Goal: Task Accomplishment & Management: Complete application form

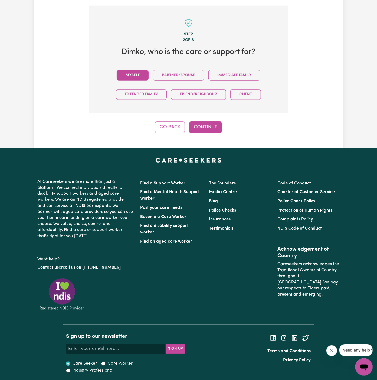
click at [138, 78] on button "Myself" at bounding box center [133, 75] width 32 height 11
click at [202, 129] on button "Continue" at bounding box center [205, 127] width 33 height 12
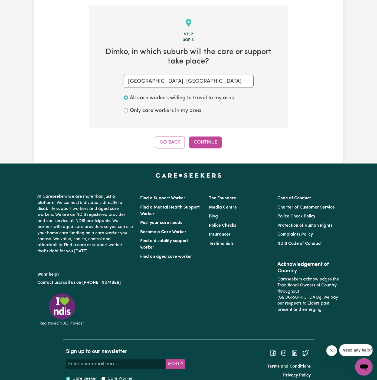
scroll to position [192, 0]
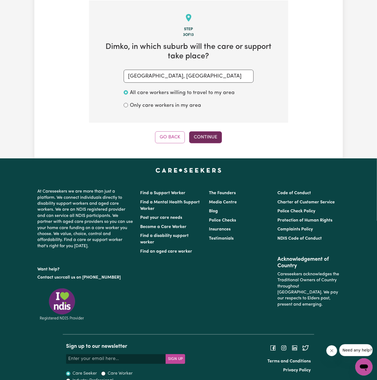
click at [211, 139] on button "Continue" at bounding box center [205, 137] width 33 height 12
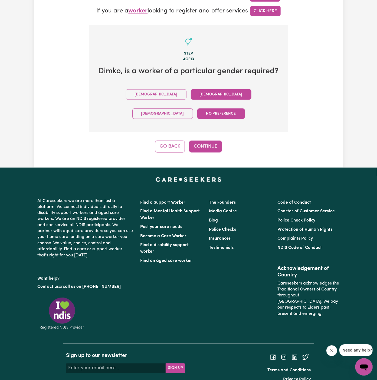
click at [191, 94] on button "[DEMOGRAPHIC_DATA]" at bounding box center [221, 94] width 61 height 11
click at [250, 99] on div "[DEMOGRAPHIC_DATA] [DEMOGRAPHIC_DATA] [DEMOGRAPHIC_DATA] No preference" at bounding box center [189, 104] width 182 height 38
click at [239, 108] on button "No preference" at bounding box center [221, 113] width 48 height 11
click at [223, 141] on div "Go Back Continue" at bounding box center [188, 147] width 199 height 12
click at [207, 141] on button "Continue" at bounding box center [205, 147] width 33 height 12
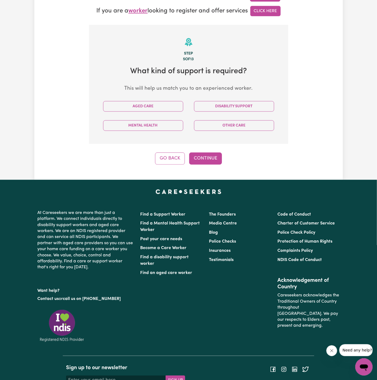
scroll to position [192, 0]
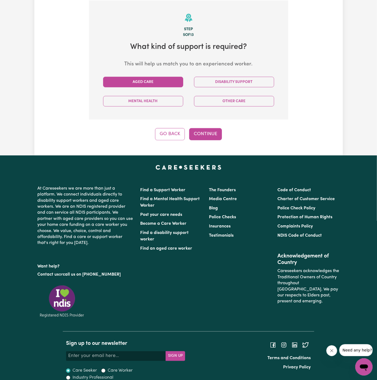
click at [136, 82] on button "Aged Care" at bounding box center [143, 82] width 80 height 11
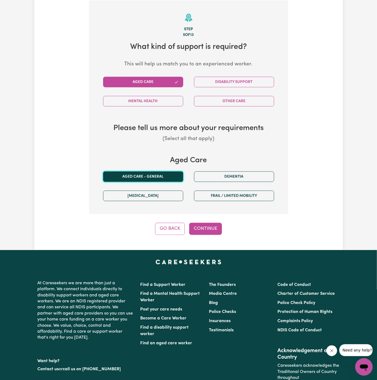
click at [151, 173] on button "Aged care - General" at bounding box center [143, 176] width 80 height 11
click at [203, 229] on button "Continue" at bounding box center [205, 229] width 33 height 12
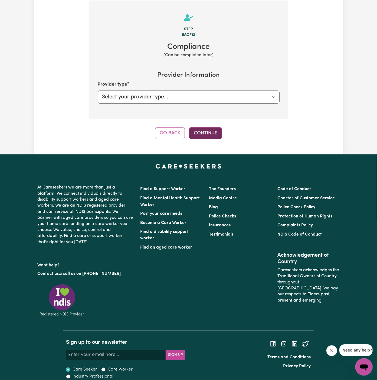
click at [201, 135] on button "Continue" at bounding box center [205, 133] width 33 height 12
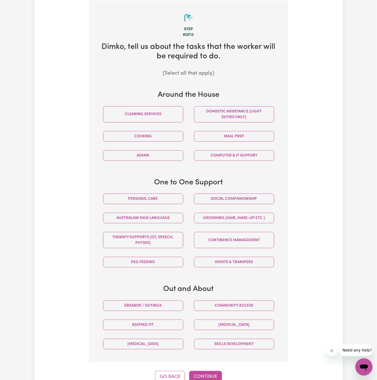
click at [171, 203] on div "Personal care" at bounding box center [143, 198] width 91 height 19
click at [168, 196] on button "Personal care" at bounding box center [143, 199] width 80 height 11
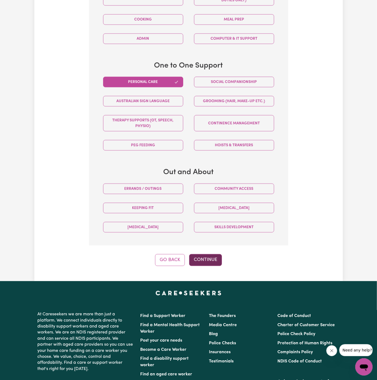
click at [210, 259] on button "Continue" at bounding box center [205, 260] width 33 height 12
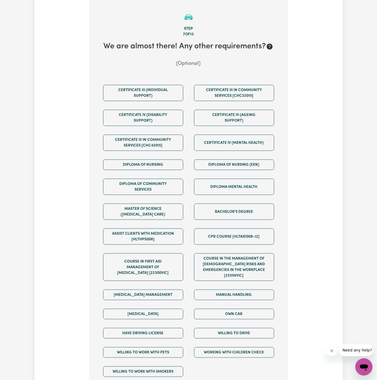
scroll to position [192, 0]
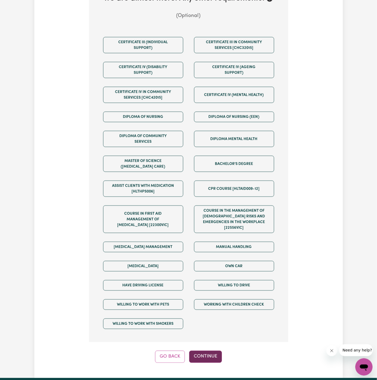
click at [204, 351] on button "Continue" at bounding box center [205, 357] width 33 height 12
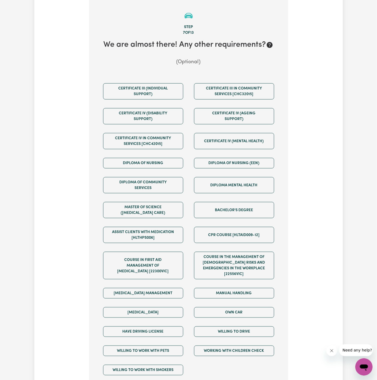
scroll to position [192, 0]
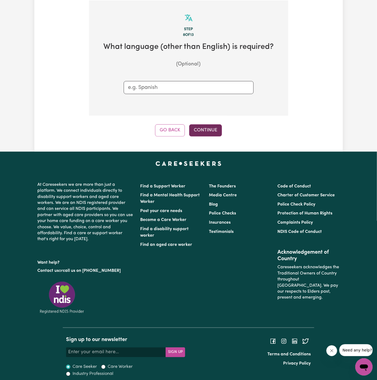
click at [201, 128] on button "Continue" at bounding box center [205, 130] width 33 height 12
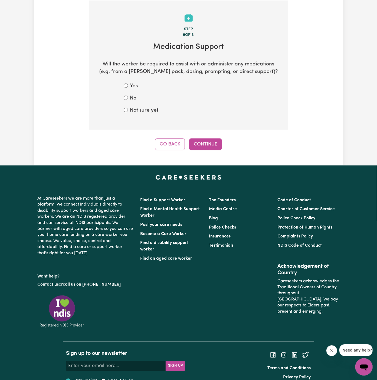
click at [135, 113] on label "Not sure yet" at bounding box center [144, 111] width 28 height 8
click at [128, 112] on input "Not sure yet" at bounding box center [126, 110] width 4 height 4
radio input "true"
click at [207, 143] on button "Continue" at bounding box center [205, 144] width 33 height 12
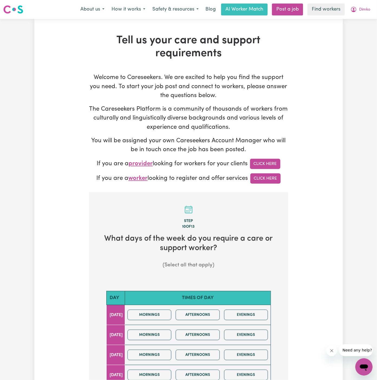
scroll to position [154, 0]
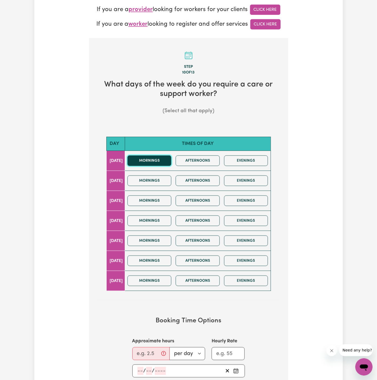
click at [159, 164] on button "Mornings" at bounding box center [149, 160] width 44 height 11
click at [159, 199] on button "Mornings" at bounding box center [149, 201] width 44 height 11
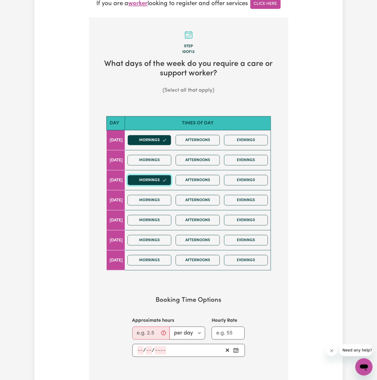
scroll to position [189, 0]
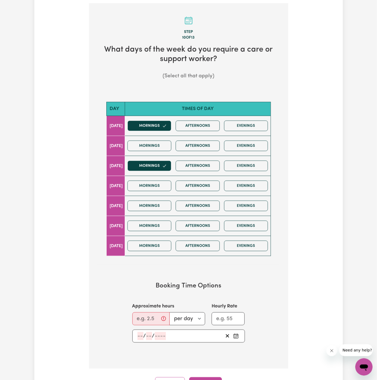
click at [150, 309] on div "Approximate hours per day per week" at bounding box center [168, 314] width 73 height 22
click at [138, 313] on input "Approximate hours" at bounding box center [150, 318] width 37 height 13
type input "2"
click at [138, 334] on input "number" at bounding box center [140, 336] width 6 height 8
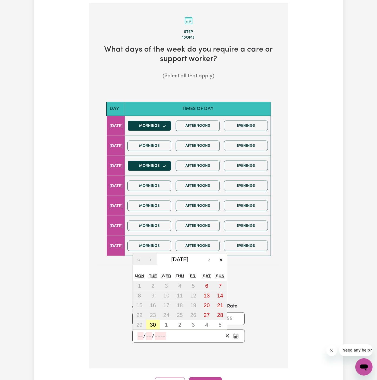
click at [155, 325] on abbr "30" at bounding box center [153, 325] width 6 height 6
type input "[DATE]"
type input "30"
type input "9"
type input "2025"
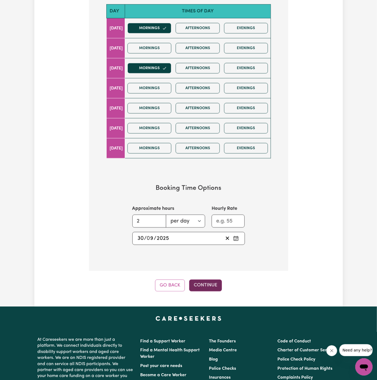
click at [203, 285] on button "Continue" at bounding box center [205, 286] width 33 height 12
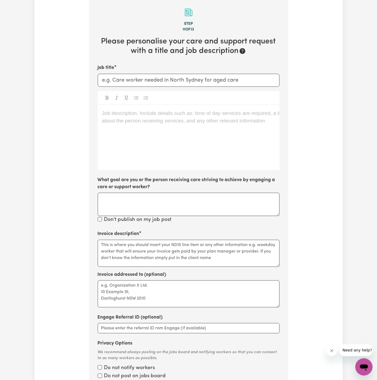
scroll to position [192, 0]
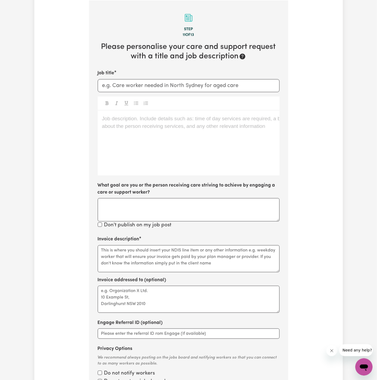
click at [152, 140] on div "Job description. Include details such as: time of day services are required, a …" at bounding box center [189, 143] width 182 height 65
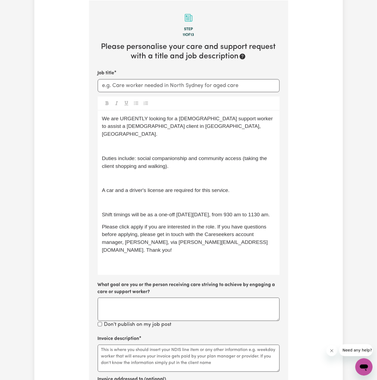
click at [144, 143] on p "﻿" at bounding box center [188, 147] width 173 height 8
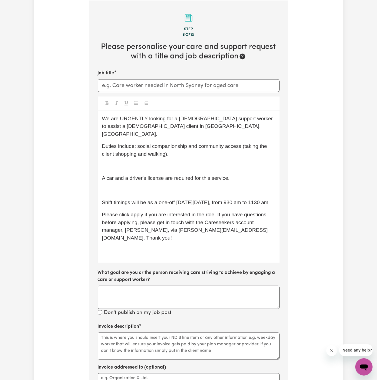
click at [144, 151] on div "We are URGENTLY looking for a [DEMOGRAPHIC_DATA] support worker to assist a [DE…" at bounding box center [189, 187] width 182 height 152
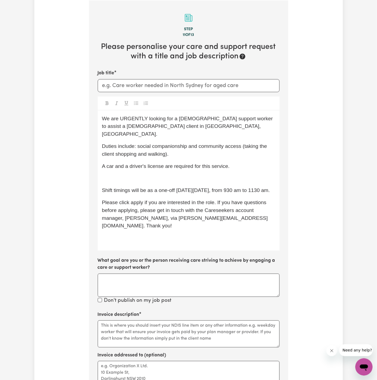
click at [145, 163] on span "A car and a driver's license are required for this service." at bounding box center [166, 166] width 128 height 6
click at [145, 164] on div "We are URGENTLY looking for a [DEMOGRAPHIC_DATA] support worker to assist a [DE…" at bounding box center [189, 181] width 182 height 140
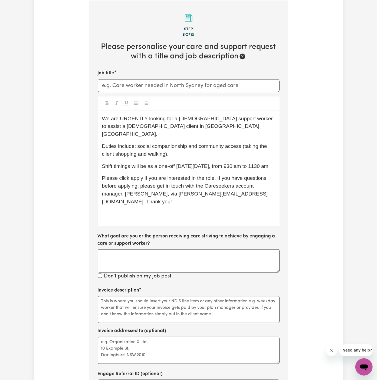
click at [170, 163] on span "Shift timings will be as a one-off [DATE][DATE], from 930 am to 1130 am." at bounding box center [186, 166] width 168 height 6
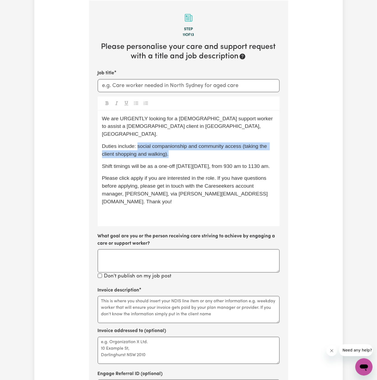
drag, startPoint x: 138, startPoint y: 139, endPoint x: 196, endPoint y: 144, distance: 58.3
click at [196, 144] on p "Duties include: social companionship and community access (taking the client sh…" at bounding box center [188, 151] width 173 height 16
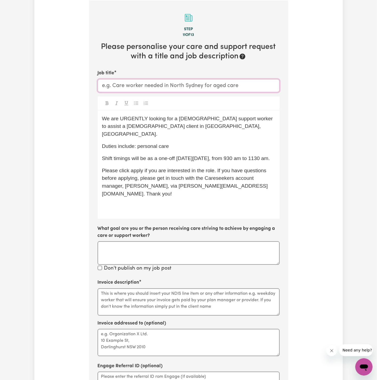
click at [132, 82] on input "Job title" at bounding box center [189, 85] width 182 height 13
click at [214, 134] on div "We are URGENTLY looking for a [DEMOGRAPHIC_DATA] support worker to assist a [DE…" at bounding box center [189, 165] width 182 height 108
click at [173, 143] on div "We are URGENTLY looking for a [DEMOGRAPHIC_DATA] support worker to assist a [DE…" at bounding box center [189, 165] width 182 height 108
click at [193, 144] on div "We are URGENTLY looking for a [DEMOGRAPHIC_DATA] support worker to assist a [DE…" at bounding box center [189, 165] width 182 height 108
click at [202, 86] on input "[DEMOGRAPHIC_DATA] Support Worker Needed In" at bounding box center [189, 85] width 182 height 13
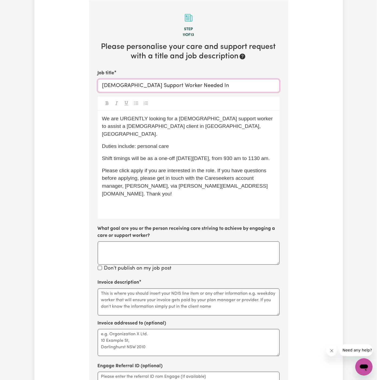
paste input "[GEOGRAPHIC_DATA], [GEOGRAPHIC_DATA]"
type input "[DEMOGRAPHIC_DATA] Support Worker Needed In [GEOGRAPHIC_DATA], [GEOGRAPHIC_DATA]"
click at [175, 157] on p "Shift timings will be as a one-off [DATE][DATE], from 930 am to 1130 am." at bounding box center [188, 159] width 173 height 8
drag, startPoint x: 121, startPoint y: 127, endPoint x: 171, endPoint y: 125, distance: 50.3
click at [171, 125] on p "We are URGENTLY looking for a [DEMOGRAPHIC_DATA] support worker to assist a [DE…" at bounding box center [188, 126] width 173 height 23
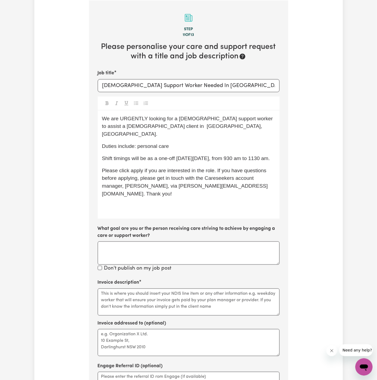
click at [265, 120] on span "We are URGENTLY looking for a [DEMOGRAPHIC_DATA] support worker to assist a [DE…" at bounding box center [188, 126] width 172 height 21
click at [226, 143] on p "Duties include: personal care" at bounding box center [188, 147] width 173 height 8
click at [192, 143] on div "We are URGENTLY looking for a [DEMOGRAPHIC_DATA] support worker to assist an ag…" at bounding box center [189, 165] width 182 height 108
click at [193, 143] on p "Duties include: personal care" at bounding box center [188, 147] width 173 height 8
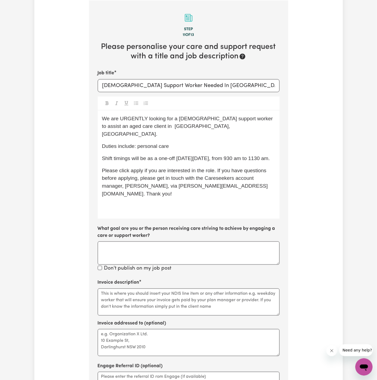
click at [148, 155] on span "Shift timings will be as a one-off [DATE][DATE], from 930 am to 1130 am." at bounding box center [186, 158] width 168 height 6
drag, startPoint x: 148, startPoint y: 150, endPoint x: 264, endPoint y: 153, distance: 115.8
click at [264, 155] on p "Shift timings will be as a one-off [DATE][DATE], from 930 am to 1130 am." at bounding box center [188, 159] width 173 height 8
drag, startPoint x: 185, startPoint y: 153, endPoint x: 235, endPoint y: 153, distance: 50.0
click at [235, 155] on p "Shift timings will be twice per week, 30 am." at bounding box center [188, 159] width 173 height 8
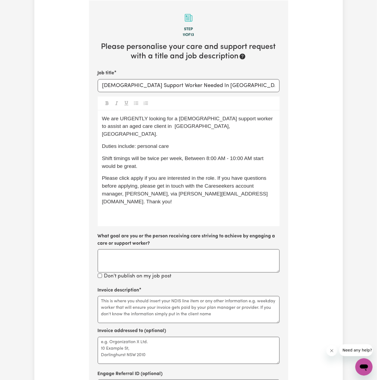
click at [186, 155] on span "Shift timings will be twice per week, Between 8:00 AM - 10:00 AM start would be…" at bounding box center [183, 162] width 163 height 14
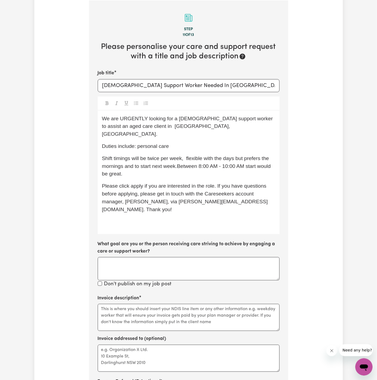
click at [186, 155] on span "Shift timings will be twice per week, flexible with the days but prefers the mo…" at bounding box center [187, 165] width 170 height 21
click at [239, 155] on span "Shift timings will be twice per week, flexible with the days but prefers the mo…" at bounding box center [187, 165] width 170 height 21
click at [177, 158] on span "Shift timings will be twice per week, flexible with the days, but prefers the m…" at bounding box center [187, 165] width 170 height 21
click at [202, 182] on p "Please click apply if you are interested in the role. If you have questions bef…" at bounding box center [188, 197] width 173 height 31
click at [179, 158] on span "Shift timings will be twice per week, flexible with the days, but prefers the m…" at bounding box center [188, 165] width 172 height 21
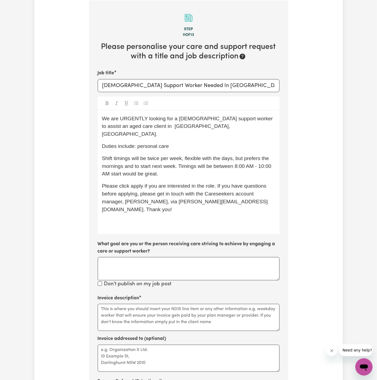
click at [260, 158] on span "Shift timings will be twice per week, flexible with the days, but prefers the m…" at bounding box center [187, 165] width 170 height 21
drag, startPoint x: 157, startPoint y: 161, endPoint x: 118, endPoint y: 161, distance: 38.9
click at [118, 161] on p "Shift timings will be twice per week, flexible with the days, but prefers the m…" at bounding box center [188, 166] width 173 height 23
click at [155, 165] on span "Shift timings will be twice per week, flexible with the days, but prefers the m…" at bounding box center [188, 165] width 173 height 21
click at [118, 166] on span "Shift timings will be twice per week, flexible with the days, but prefers the m…" at bounding box center [188, 165] width 173 height 21
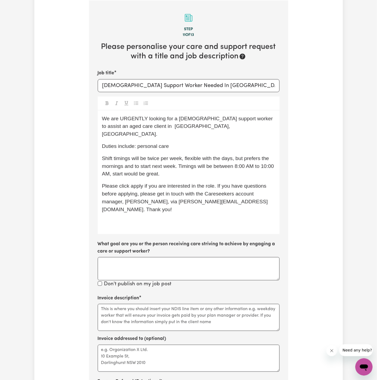
click at [176, 166] on p "Shift timings will be twice per week, flexible with the days, but prefers the m…" at bounding box center [188, 166] width 173 height 23
click at [225, 165] on p "Shift timings will be twice per week, flexible with the days, but prefers the m…" at bounding box center [188, 166] width 173 height 23
click at [135, 183] on span "Please click apply if you are interested in the role. If you have questions bef…" at bounding box center [185, 197] width 166 height 29
click at [162, 216] on div "We are URGENTLY looking for a [DEMOGRAPHIC_DATA] support worker to assist an ag…" at bounding box center [189, 173] width 182 height 124
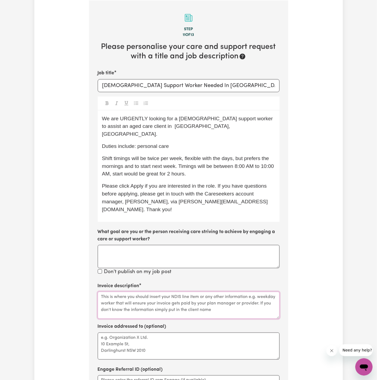
click at [150, 296] on textarea "Invoice description" at bounding box center [189, 305] width 182 height 27
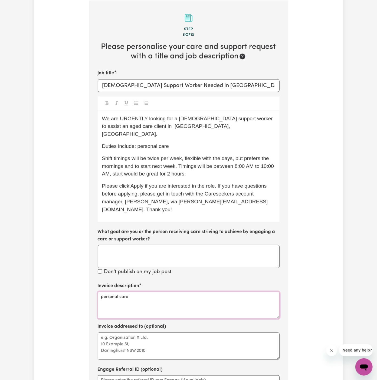
type textarea "personal care"
click at [169, 333] on textarea "Invoice addressed to (optional)" at bounding box center [189, 346] width 182 height 27
click at [147, 333] on textarea "Invoice addressed to (optional)" at bounding box center [189, 346] width 182 height 27
paste textarea "Vitality Club"
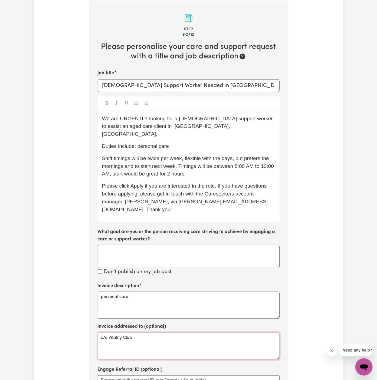
type textarea "c/o Vitality Club"
click at [124, 155] on span "Shift timings will be twice per week, flexible with the days, but prefers the m…" at bounding box center [188, 165] width 173 height 21
click at [203, 156] on span "Shifts will be twice per week, flexible with the days, but prefers the mornings…" at bounding box center [188, 165] width 173 height 21
drag, startPoint x: 167, startPoint y: 150, endPoint x: 201, endPoint y: 193, distance: 54.7
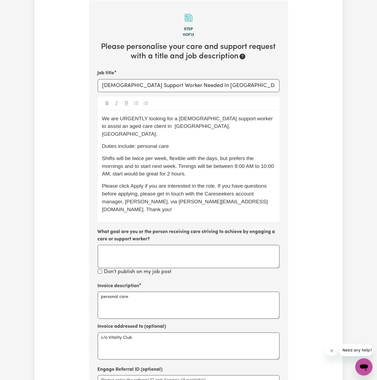
click at [168, 155] on span "Shifts will be twice per week, flexible with the days, but prefers the mornings…" at bounding box center [188, 165] width 173 height 21
click at [201, 193] on span "Please click Apply if you are interested in the role. If you have questions bef…" at bounding box center [185, 197] width 166 height 29
click at [218, 155] on p "Shifts will be twice per week, flexible with the days, but prefers the mornings…" at bounding box center [188, 166] width 173 height 23
click at [221, 155] on span "Shifts will be twice per week, flexible with the days ((not back to back days),…" at bounding box center [183, 165] width 162 height 21
click at [249, 155] on span "Shifts will be twice per week, flexible with the days (not back to back days), …" at bounding box center [188, 165] width 173 height 21
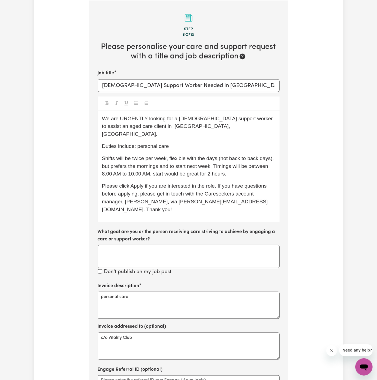
click at [214, 157] on span "Shifts will be twice per week, flexible with the days (not back to back days), …" at bounding box center [188, 165] width 173 height 21
click at [220, 155] on span "Shifts will be twice per week, flexible with the days (not back to back days), …" at bounding box center [188, 165] width 173 height 21
click at [184, 182] on p "Please click Apply if you are interested in the role. If you have questions bef…" at bounding box center [188, 197] width 173 height 31
click at [225, 171] on div "We are URGENTLY looking for a [DEMOGRAPHIC_DATA] support worker to assist an ag…" at bounding box center [189, 167] width 182 height 112
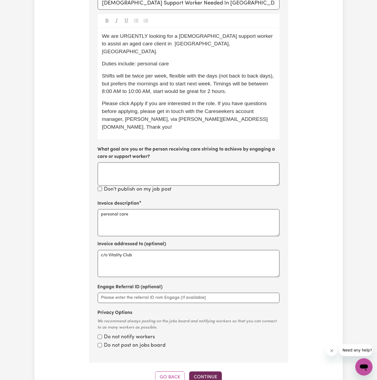
click at [212, 372] on button "Continue" at bounding box center [205, 378] width 33 height 12
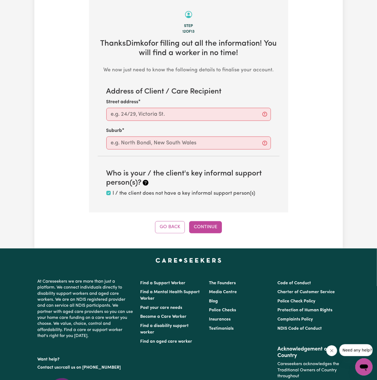
scroll to position [192, 0]
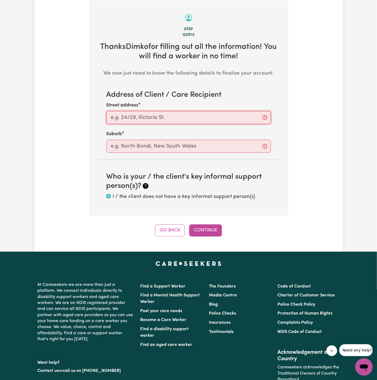
click at [237, 121] on input "Street address" at bounding box center [188, 117] width 164 height 13
paste input "[GEOGRAPHIC_DATA]"
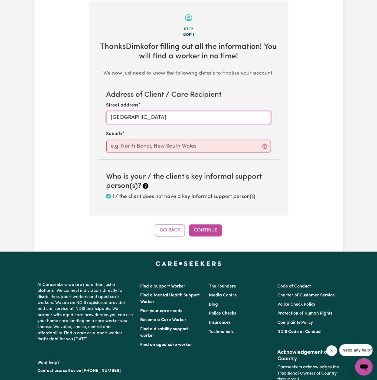
type input "[GEOGRAPHIC_DATA]"
click at [214, 147] on input "text" at bounding box center [188, 146] width 164 height 13
paste input "[GEOGRAPHIC_DATA]"
type input "[GEOGRAPHIC_DATA]"
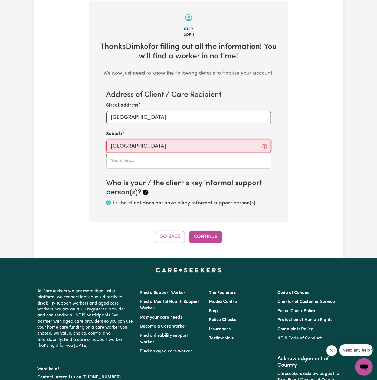
type input "[GEOGRAPHIC_DATA], [GEOGRAPHIC_DATA], 2200"
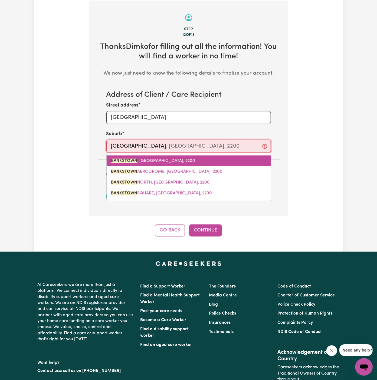
click at [184, 159] on span "[GEOGRAPHIC_DATA] , [GEOGRAPHIC_DATA], 2200" at bounding box center [153, 161] width 84 height 4
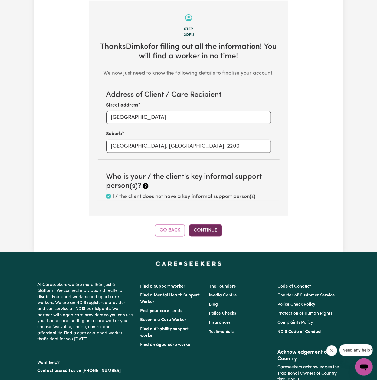
click at [211, 228] on button "Continue" at bounding box center [205, 230] width 33 height 12
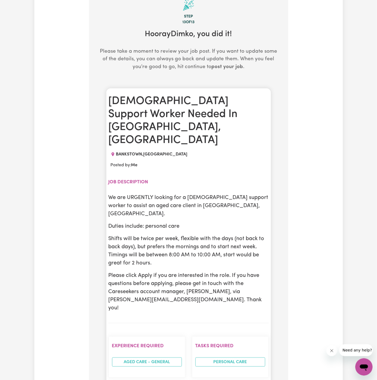
scroll to position [204, 0]
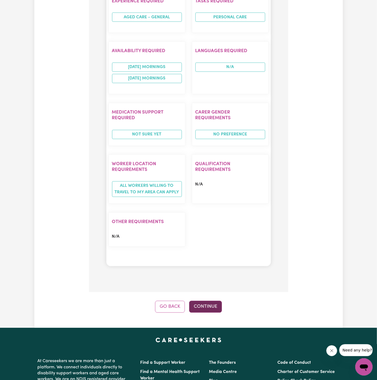
click at [209, 301] on button "Continue" at bounding box center [205, 307] width 33 height 12
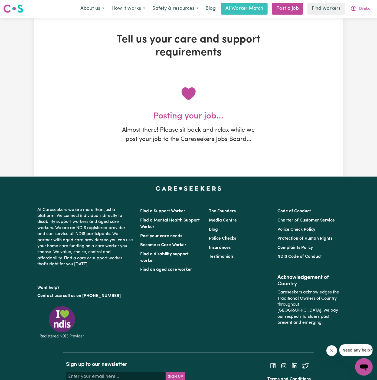
scroll to position [0, 0]
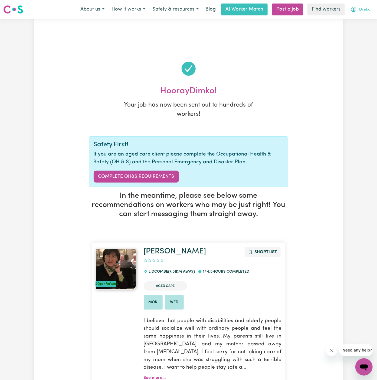
click at [361, 10] on span "Dimko" at bounding box center [364, 10] width 11 height 6
click at [361, 18] on link "My Dashboard" at bounding box center [351, 21] width 43 height 10
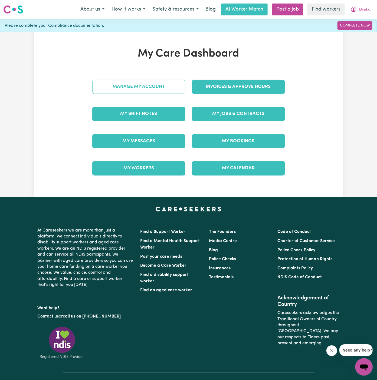
click at [133, 81] on link "Manage My Account" at bounding box center [138, 87] width 93 height 14
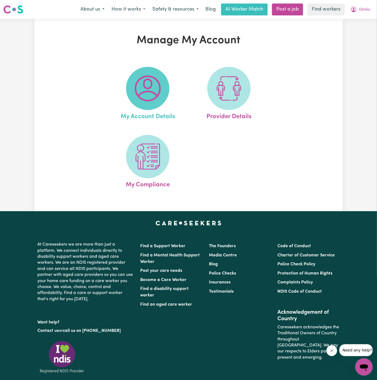
click at [133, 83] on span at bounding box center [147, 88] width 43 height 43
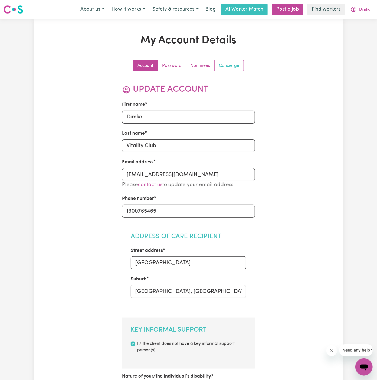
click at [221, 63] on link "Concierge" at bounding box center [228, 65] width 29 height 11
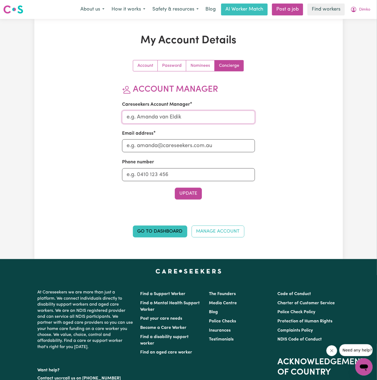
click at [196, 119] on input "Careseekers Account Manager" at bounding box center [188, 117] width 133 height 13
type input "[PERSON_NAME]"
click at [200, 148] on input "Email address" at bounding box center [188, 145] width 133 height 13
type input "[PERSON_NAME][EMAIL_ADDRESS][DOMAIN_NAME]"
click at [201, 176] on input "Phone number" at bounding box center [188, 174] width 133 height 13
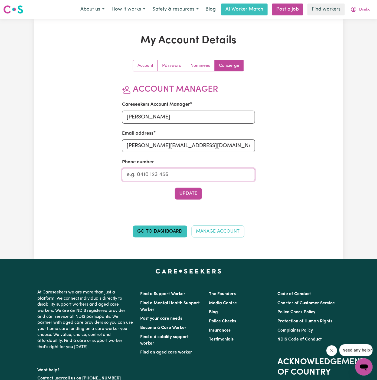
type input "1300765465"
click at [184, 194] on button "Update" at bounding box center [188, 194] width 27 height 12
click at [365, 10] on span "Dimko" at bounding box center [364, 10] width 11 height 6
click at [365, 18] on link "My Dashboard" at bounding box center [351, 21] width 43 height 10
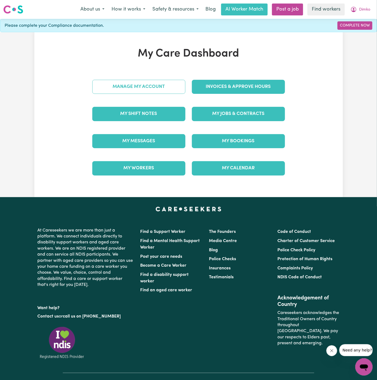
click at [150, 85] on link "Manage My Account" at bounding box center [138, 87] width 93 height 14
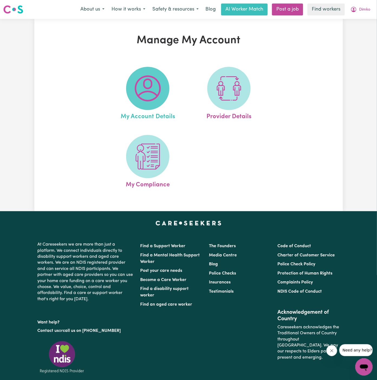
click at [157, 85] on img at bounding box center [148, 88] width 26 height 26
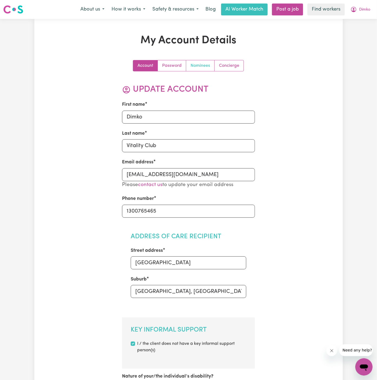
click at [205, 62] on link "Nominees" at bounding box center [200, 65] width 28 height 11
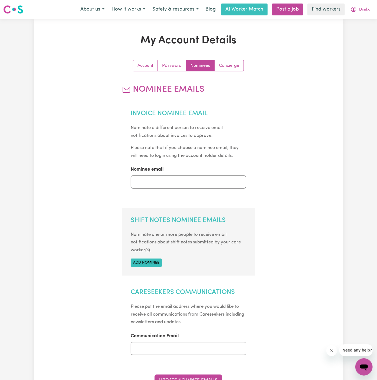
click at [141, 256] on section "Shift Notes Nominee Emails Nominate one or more people to receive email notific…" at bounding box center [188, 242] width 133 height 68
click at [141, 259] on button "Add nominee" at bounding box center [146, 263] width 31 height 8
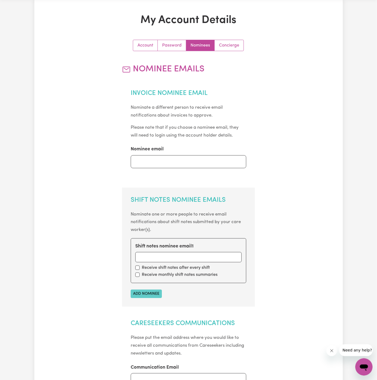
scroll to position [36, 0]
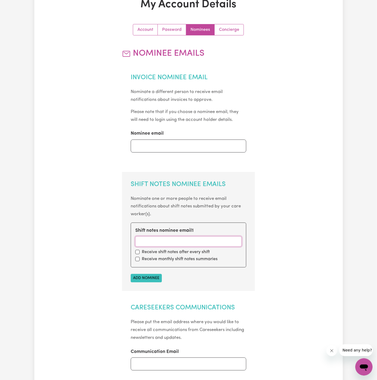
click at [155, 243] on input "Shift notes nominee email 1" at bounding box center [188, 241] width 106 height 10
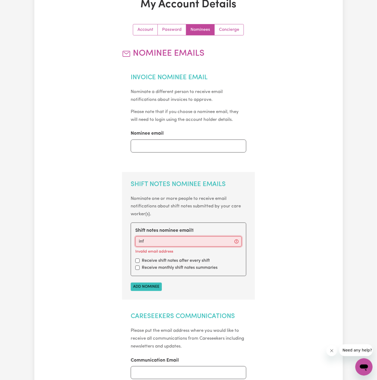
type input "[EMAIL_ADDRESS][DOMAIN_NAME]"
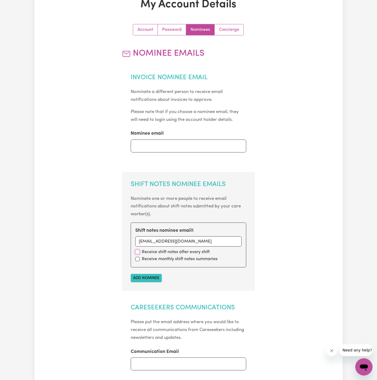
click at [137, 250] on input "checkbox" at bounding box center [137, 252] width 4 height 4
checkbox input "true"
click at [137, 259] on input "checkbox" at bounding box center [137, 259] width 4 height 4
checkbox input "true"
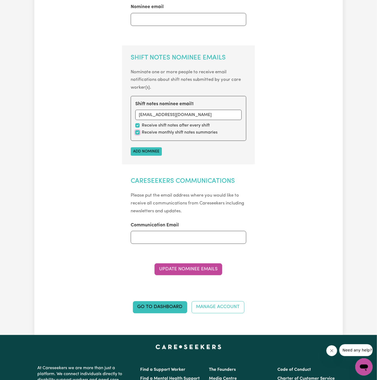
scroll to position [180, 0]
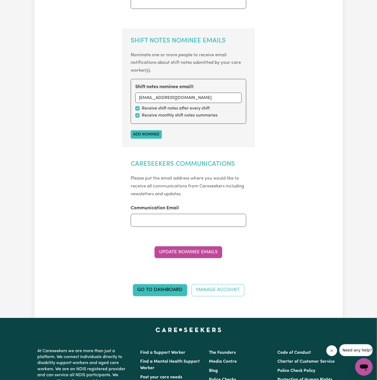
click at [190, 242] on section "Nominee Emails Invoice Nominee Email Nominate a different person to receive ema…" at bounding box center [188, 81] width 133 height 353
click at [191, 253] on button "Update Nominee Emails" at bounding box center [188, 252] width 68 height 12
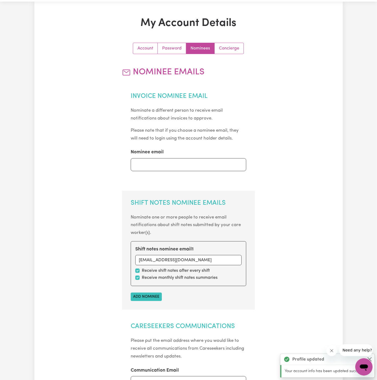
scroll to position [0, 0]
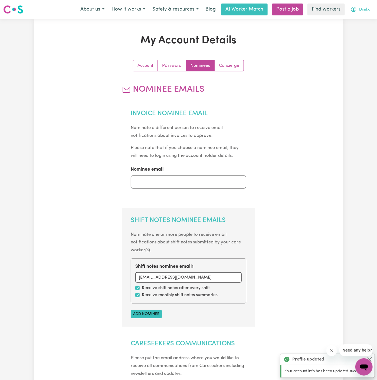
click at [362, 9] on span "Dimko" at bounding box center [364, 10] width 11 height 6
click at [362, 17] on link "My Dashboard" at bounding box center [351, 21] width 43 height 10
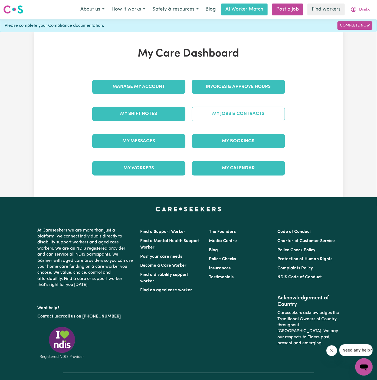
click at [231, 118] on link "My Jobs & Contracts" at bounding box center [238, 114] width 93 height 14
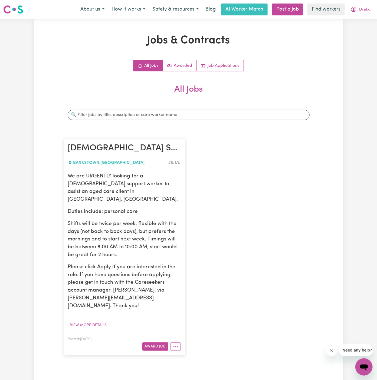
click at [118, 189] on p "We are URGENTLY looking for a [DEMOGRAPHIC_DATA] support worker to assist an ag…" at bounding box center [124, 188] width 113 height 31
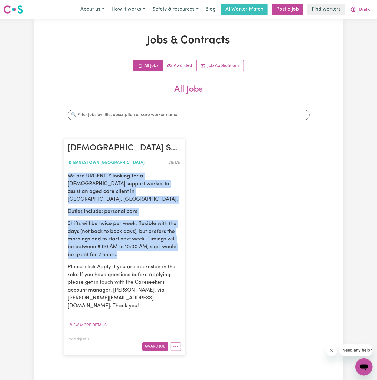
drag, startPoint x: 70, startPoint y: 174, endPoint x: 139, endPoint y: 245, distance: 98.9
click at [139, 245] on div "We are URGENTLY looking for a [DEMOGRAPHIC_DATA] support worker to assist an ag…" at bounding box center [124, 242] width 113 height 138
copy div "We are URGENTLY looking for a [DEMOGRAPHIC_DATA] support worker to assist an ag…"
click at [365, 11] on span "Dimko" at bounding box center [364, 10] width 11 height 6
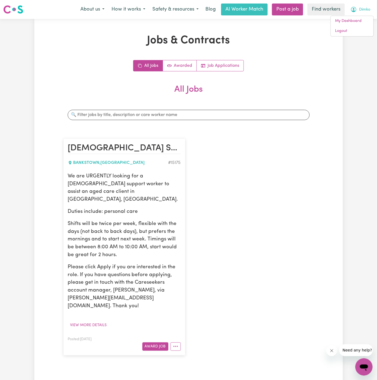
click at [365, 15] on div "About us How it works Safety & resources Blog AI Worker Match Post a job Find w…" at bounding box center [225, 10] width 297 height 12
click at [364, 10] on span "Dimko" at bounding box center [364, 10] width 11 height 6
click at [364, 18] on link "My Dashboard" at bounding box center [351, 21] width 43 height 10
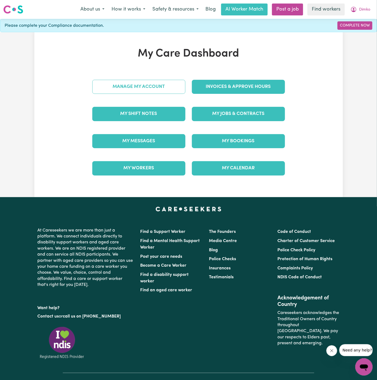
click at [157, 86] on link "Manage My Account" at bounding box center [138, 87] width 93 height 14
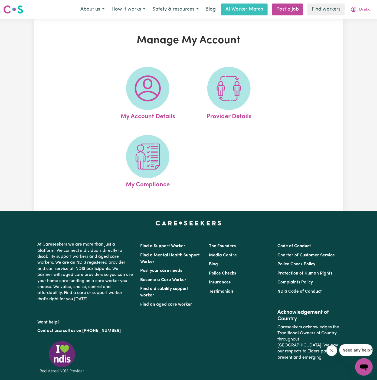
click at [157, 87] on img at bounding box center [148, 88] width 26 height 26
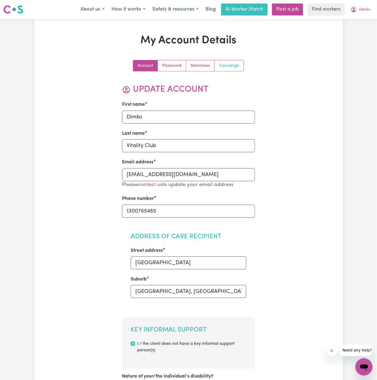
click at [221, 67] on link "Concierge" at bounding box center [228, 65] width 29 height 11
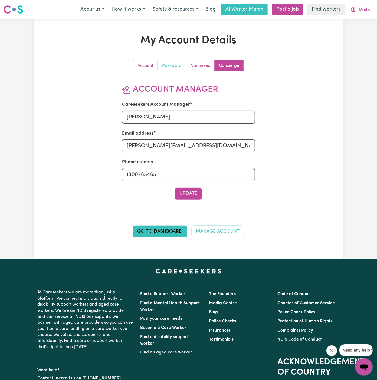
click at [171, 67] on link "Password" at bounding box center [172, 65] width 28 height 11
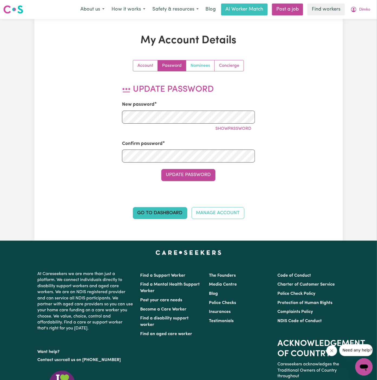
click at [203, 64] on link "Nominees" at bounding box center [200, 65] width 28 height 11
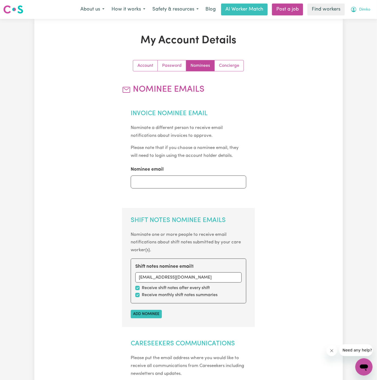
click at [365, 7] on span "Dimko" at bounding box center [364, 10] width 11 height 6
click at [365, 16] on link "My Dashboard" at bounding box center [351, 21] width 43 height 10
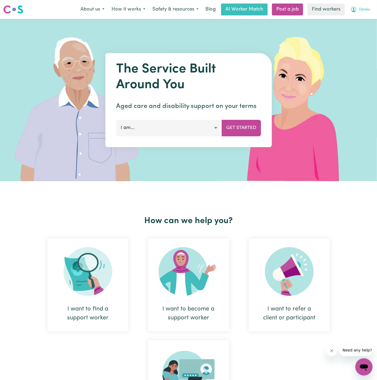
click at [369, 9] on button "Dimko" at bounding box center [360, 9] width 27 height 11
click at [363, 25] on link "My Dashboard" at bounding box center [351, 21] width 43 height 10
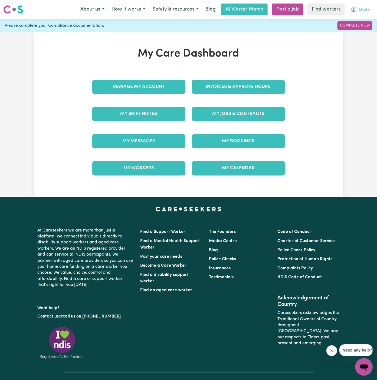
click at [364, 11] on span "Dimko" at bounding box center [364, 10] width 11 height 6
click at [362, 29] on link "Logout" at bounding box center [351, 31] width 43 height 10
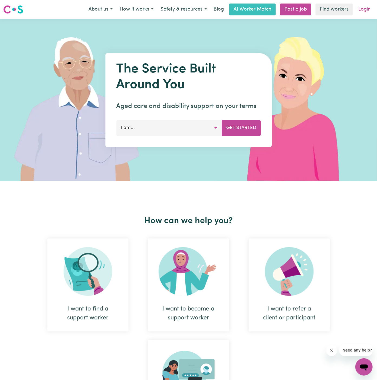
click at [365, 12] on link "Login" at bounding box center [364, 10] width 19 height 12
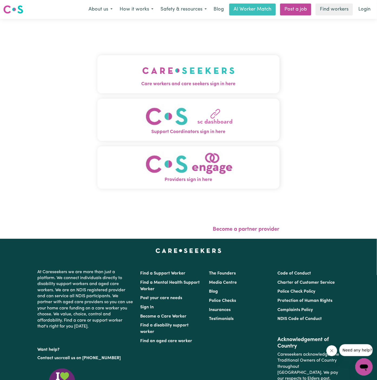
click at [208, 64] on button "Care workers and care seekers sign in here" at bounding box center [188, 74] width 182 height 38
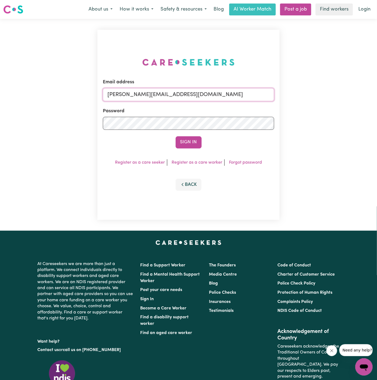
click at [219, 89] on input "dyan@careseekers.com.au" at bounding box center [188, 94] width 171 height 13
click at [129, 94] on input "maggiehamwiYS@careseekers.com.au" at bounding box center [188, 94] width 171 height 13
click at [150, 97] on input "sonjagodfreychanYS@careseekers.com.au" at bounding box center [188, 94] width 171 height 13
drag, startPoint x: 135, startPoint y: 96, endPoint x: 330, endPoint y: 101, distance: 195.9
click at [330, 101] on div "Email address superuser~JoanFergusonKNC@careseekers.com.au Password Sign In Reg…" at bounding box center [188, 125] width 377 height 212
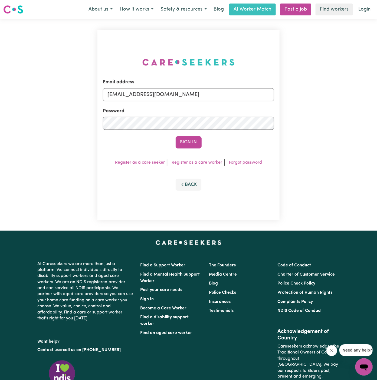
type input "superuser~RaniaIDS@careseekers.com.au"
click at [176, 136] on button "Sign In" at bounding box center [189, 142] width 26 height 12
